Goal: Task Accomplishment & Management: Use online tool/utility

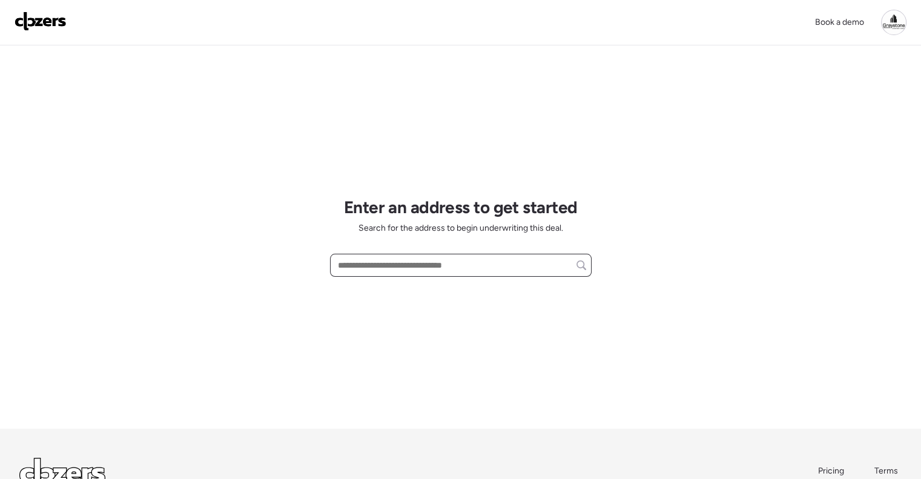
click at [381, 259] on input "text" at bounding box center [460, 265] width 251 height 17
click at [895, 27] on div at bounding box center [893, 22] width 25 height 25
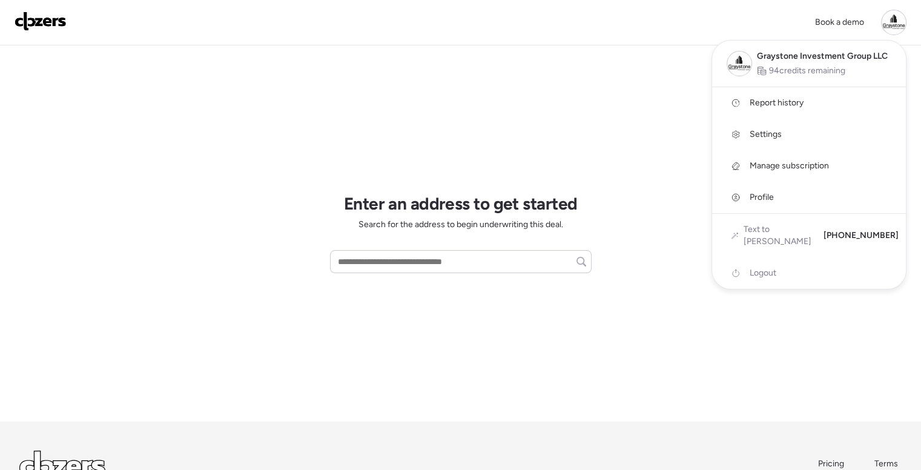
click at [780, 101] on span "Report history" at bounding box center [777, 103] width 54 height 12
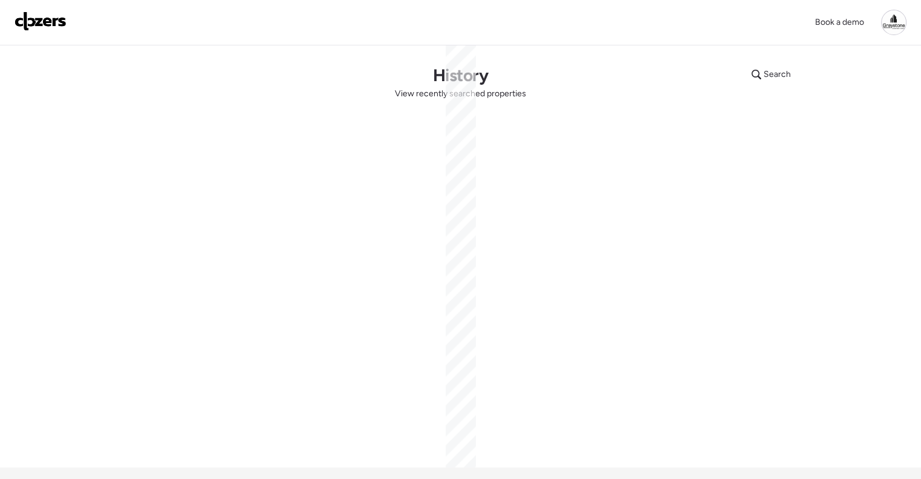
click at [894, 18] on div at bounding box center [893, 22] width 25 height 25
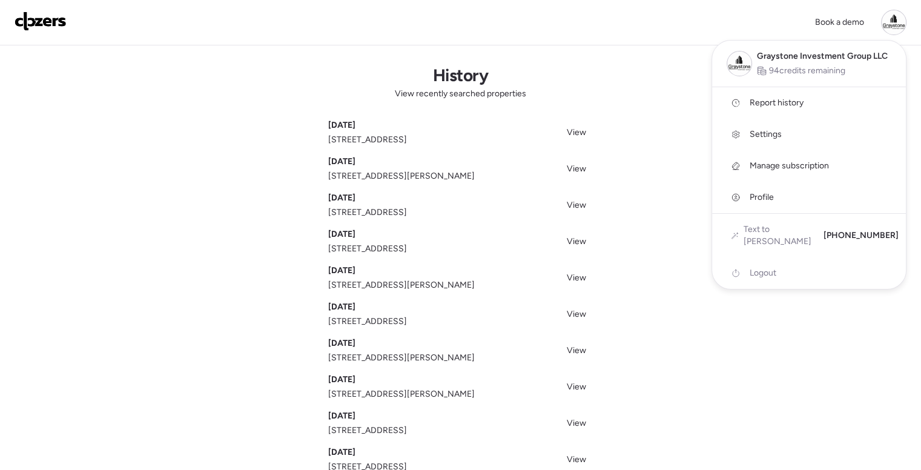
click at [890, 22] on div at bounding box center [893, 22] width 25 height 25
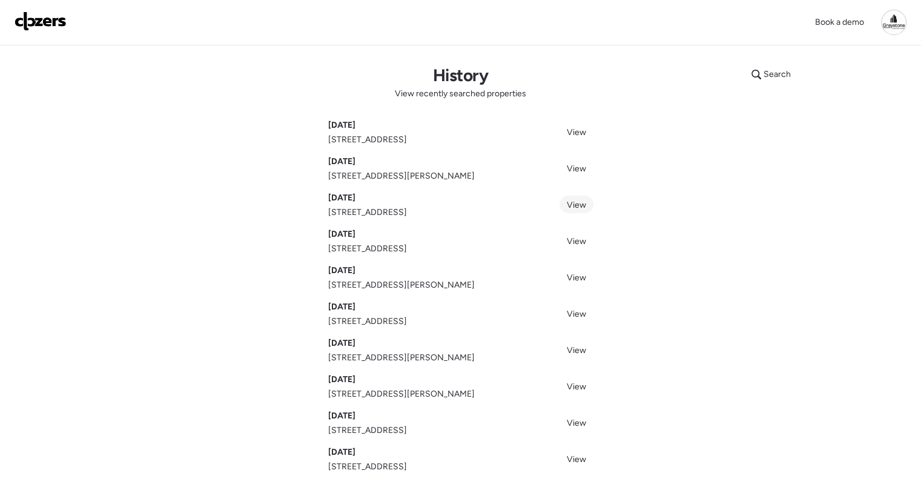
click at [581, 201] on span "View" at bounding box center [576, 205] width 19 height 10
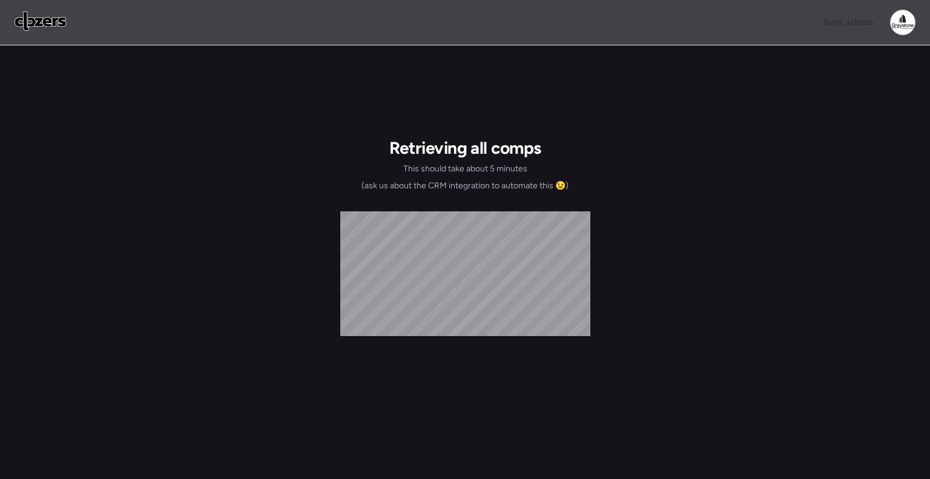
click at [891, 18] on div at bounding box center [902, 22] width 25 height 25
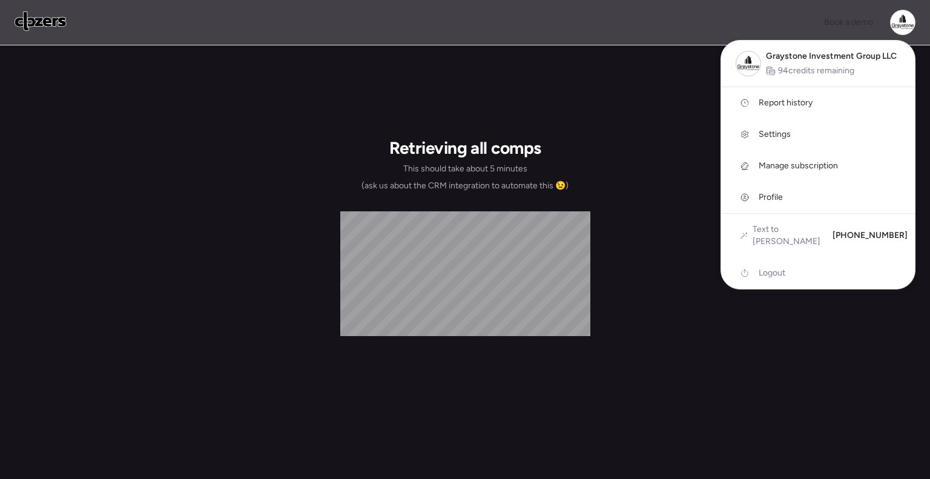
click at [895, 18] on div at bounding box center [902, 22] width 25 height 25
